Goal: Communication & Community: Participate in discussion

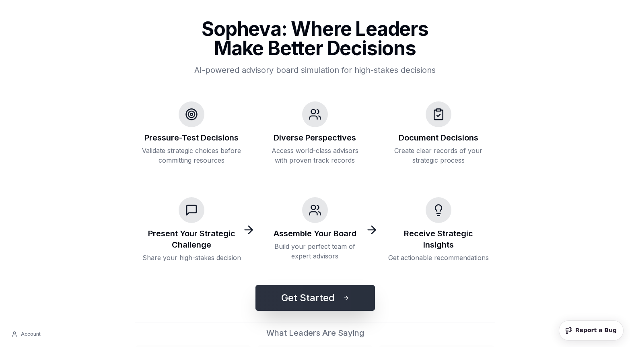
click at [295, 291] on button "Get Started" at bounding box center [316, 298] width 120 height 26
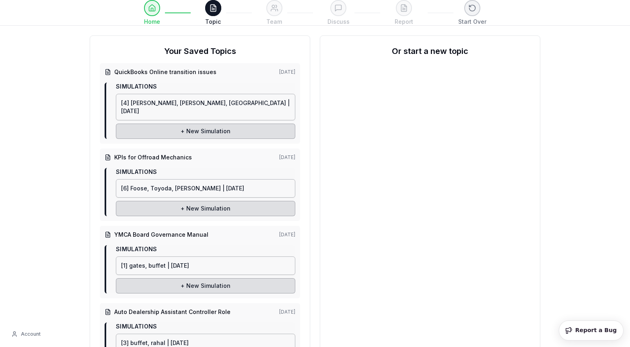
click at [417, 51] on h2 "Or start a new topic" at bounding box center [430, 50] width 200 height 11
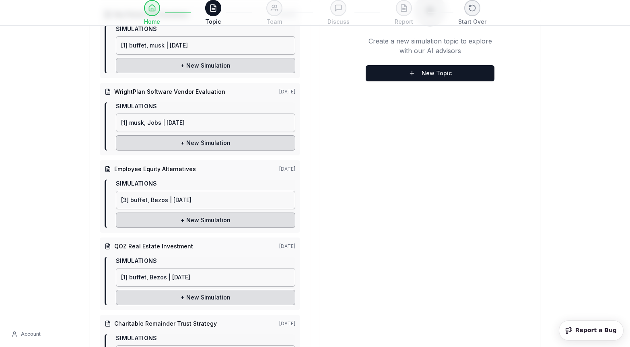
scroll to position [370, 0]
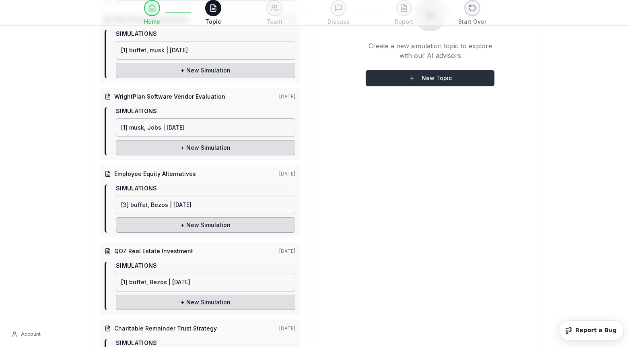
click at [416, 70] on button "New Topic" at bounding box center [430, 78] width 129 height 16
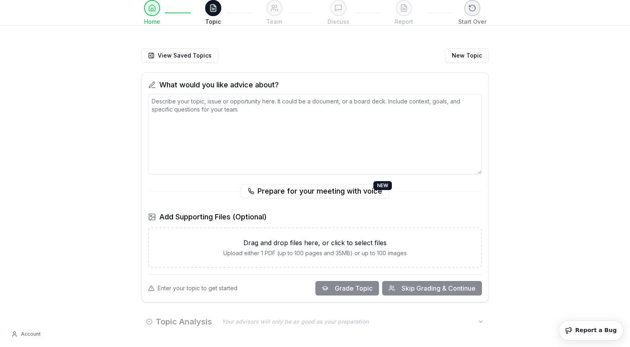
click at [177, 103] on textarea at bounding box center [315, 134] width 334 height 81
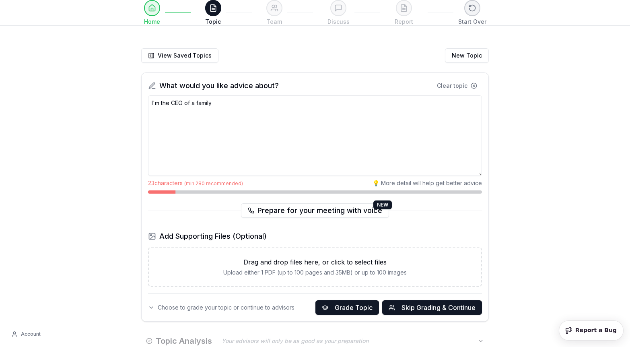
click at [171, 101] on textarea "I'm the CEO of a family" at bounding box center [315, 135] width 334 height 81
click at [215, 100] on textarea "I'm the CEO of a family" at bounding box center [315, 135] width 334 height 81
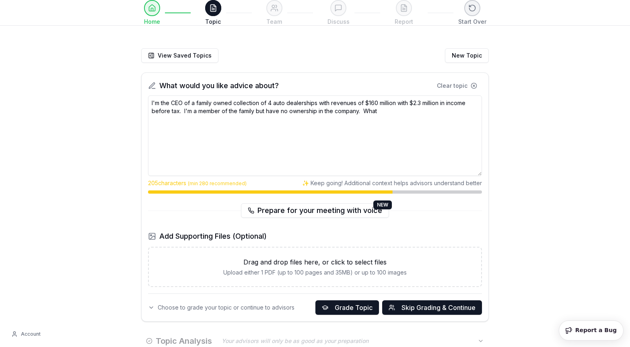
click at [319, 103] on textarea "I'm the CEO of a family owned collection of 4 auto dealerships with revenues of…" at bounding box center [315, 135] width 334 height 81
click at [452, 112] on textarea "I'm the CEO of a family owned collection of 4 auto dealerships in central [US_S…" at bounding box center [315, 135] width 334 height 81
click at [437, 103] on textarea "I'm the CEO of a family owned collection of 4 auto dealerships in central [US_S…" at bounding box center [315, 135] width 334 height 81
click at [163, 112] on textarea "I'm the CEO of a family owned collection of 4 auto dealerships in central [US_S…" at bounding box center [315, 135] width 334 height 81
click at [421, 103] on textarea "I'm the CEO of a family owned collection of 4 auto dealerships in central [US_S…" at bounding box center [315, 135] width 334 height 81
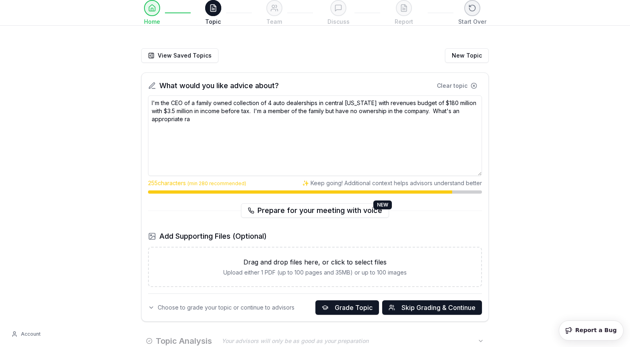
click at [181, 113] on textarea "I'm the CEO of a family owned collection of 4 auto dealerships in central [US_S…" at bounding box center [315, 135] width 334 height 81
click at [273, 110] on textarea "I'm the CEO of a family owned collection of 4 auto dealerships in central [US_S…" at bounding box center [315, 135] width 334 height 81
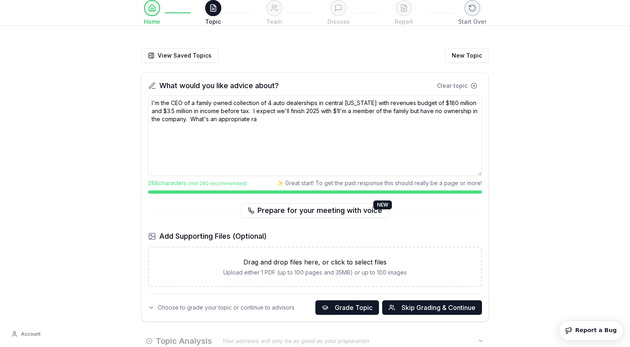
click at [360, 112] on textarea "I'm the CEO of a family owned collection of 4 auto dealerships in central [US_S…" at bounding box center [315, 135] width 334 height 81
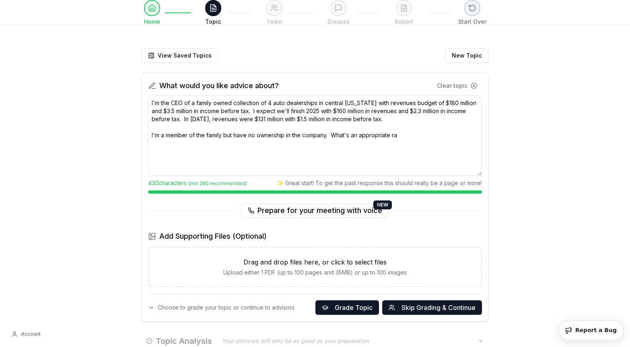
click at [405, 135] on textarea "I'm the CEO of a family owned collection of 4 auto dealerships in central [US_S…" at bounding box center [315, 135] width 334 height 81
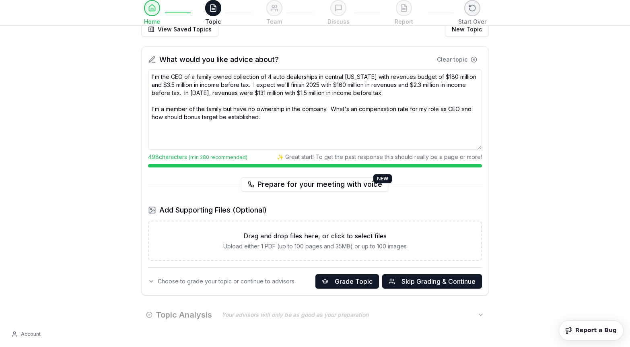
scroll to position [29, 0]
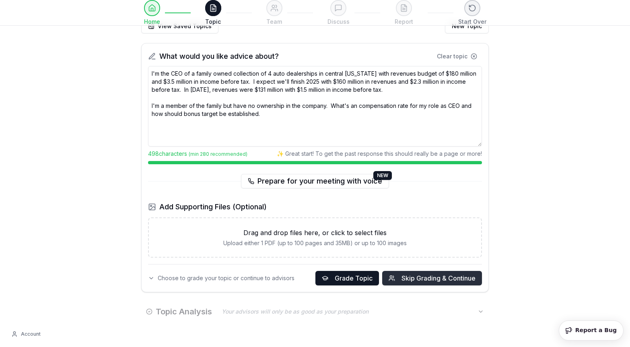
type textarea "I'm the CEO of a family owned collection of 4 auto dealerships in central [US_S…"
click at [409, 275] on span "Skip Grading & Continue" at bounding box center [439, 278] width 74 height 10
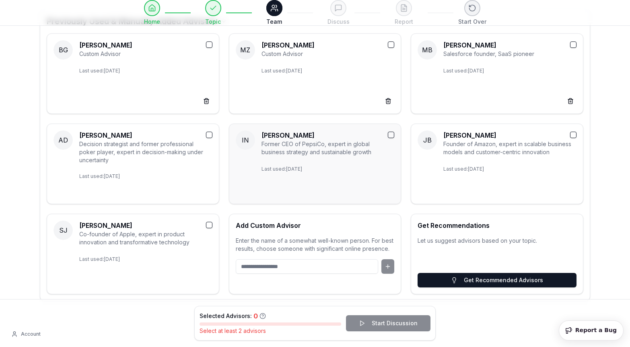
scroll to position [97, 0]
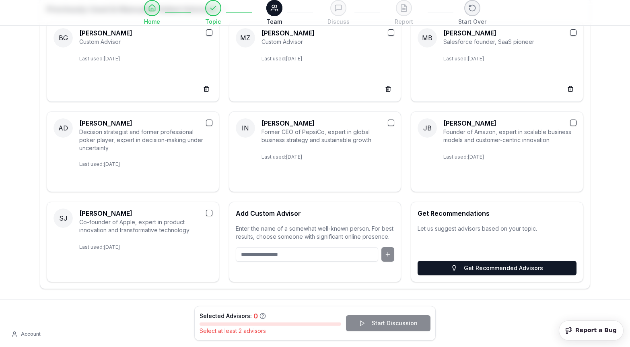
click at [273, 256] on input at bounding box center [307, 254] width 143 height 14
type input "**********"
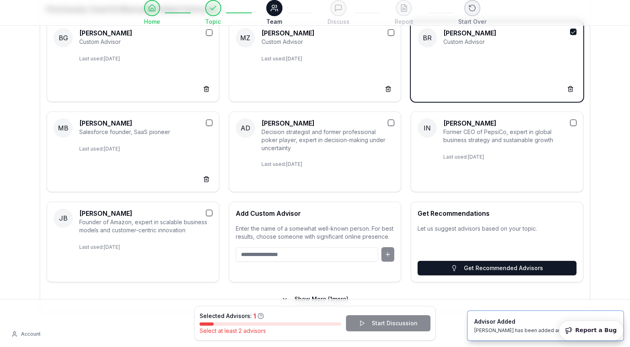
click at [313, 255] on input at bounding box center [307, 254] width 143 height 14
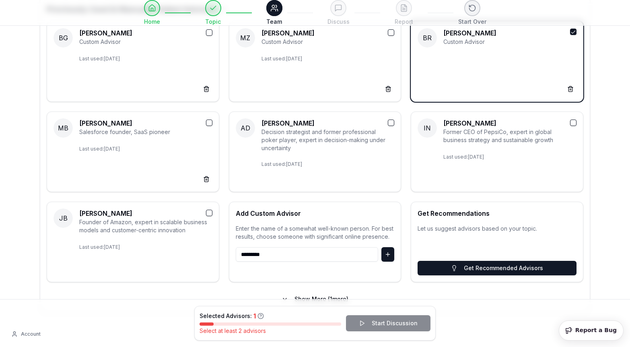
type input "*********"
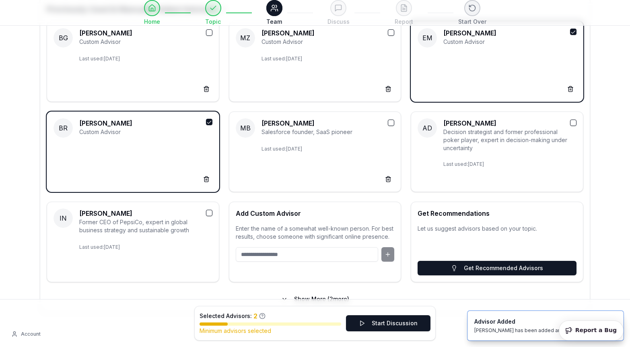
scroll to position [122, 0]
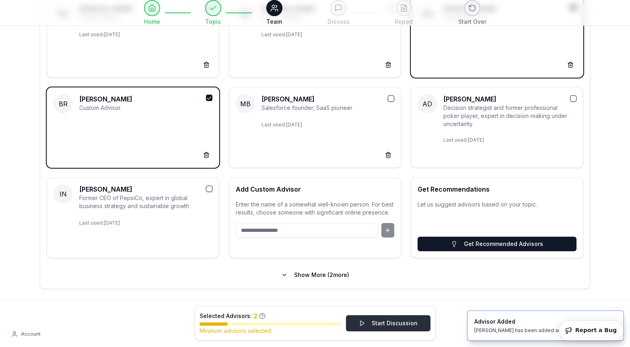
click at [373, 324] on button "Start Discussion" at bounding box center [388, 323] width 85 height 16
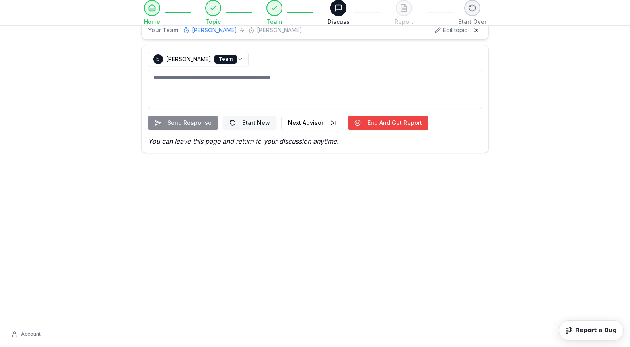
click at [254, 123] on button "Start New" at bounding box center [250, 123] width 54 height 14
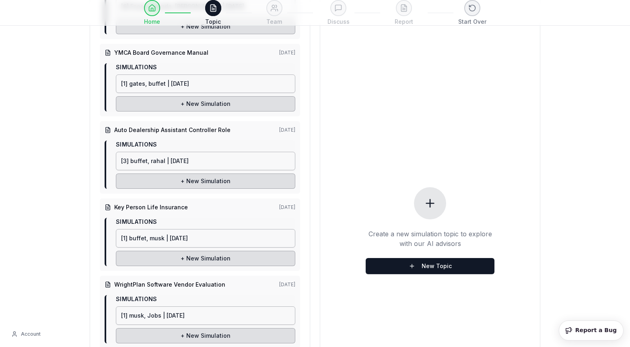
scroll to position [211, 0]
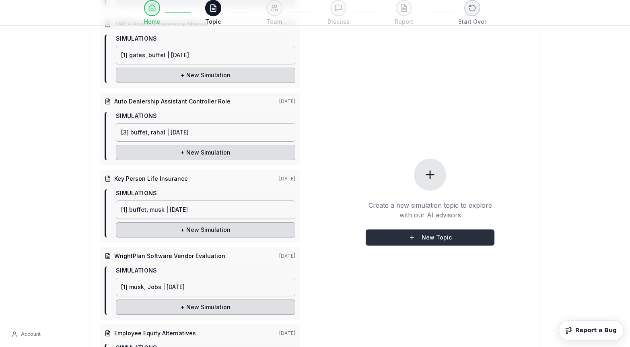
click at [423, 232] on button "New Topic" at bounding box center [430, 237] width 129 height 16
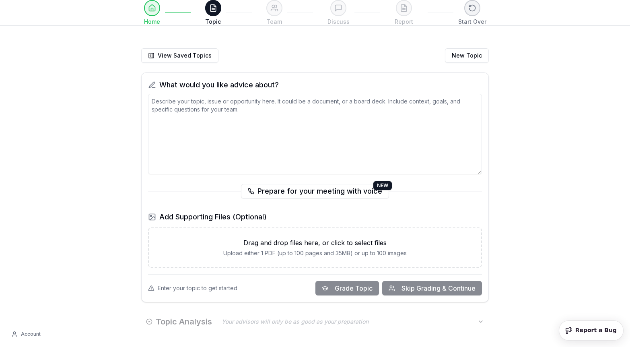
click at [160, 101] on textarea at bounding box center [315, 134] width 334 height 81
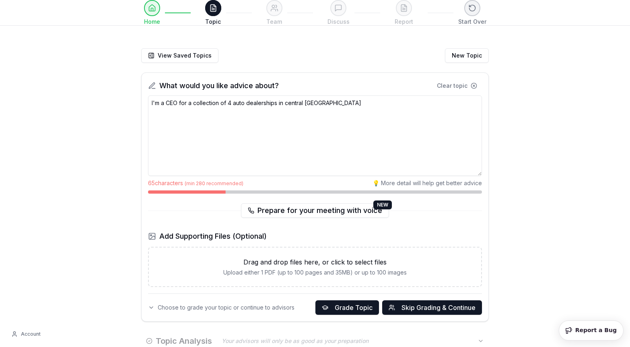
type textarea "I'm a CEO for a collection of 4 auto dealerships in central [GEOGRAPHIC_DATA]"
